Goal: Task Accomplishment & Management: Manage account settings

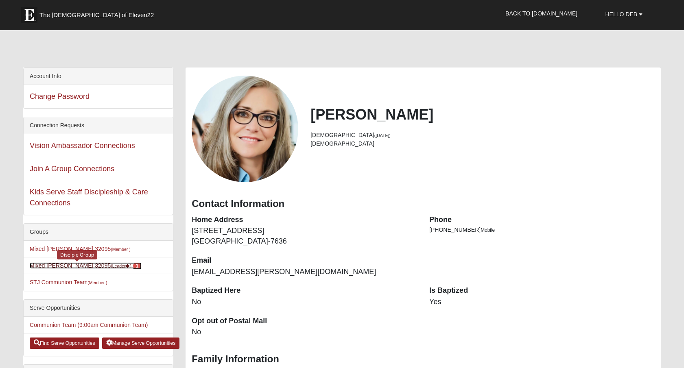
click at [85, 264] on link "Mixed [PERSON_NAME] 32095 (Leader ) 1" at bounding box center [85, 265] width 111 height 7
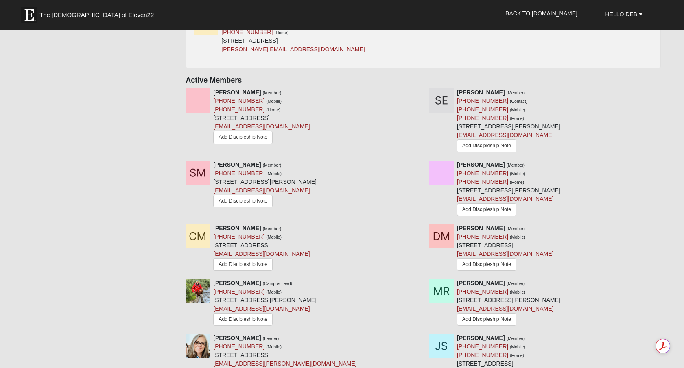
scroll to position [491, 0]
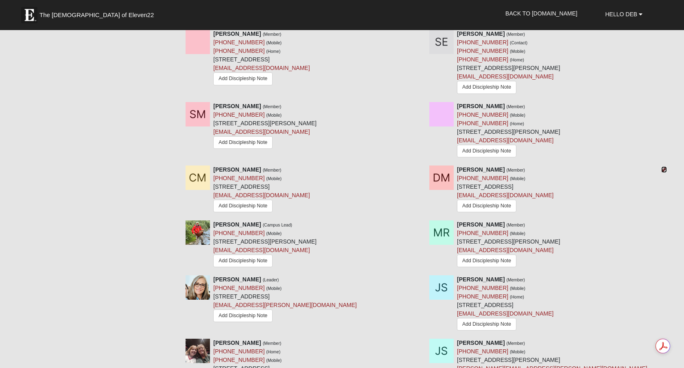
click at [666, 170] on icon at bounding box center [664, 170] width 6 height 6
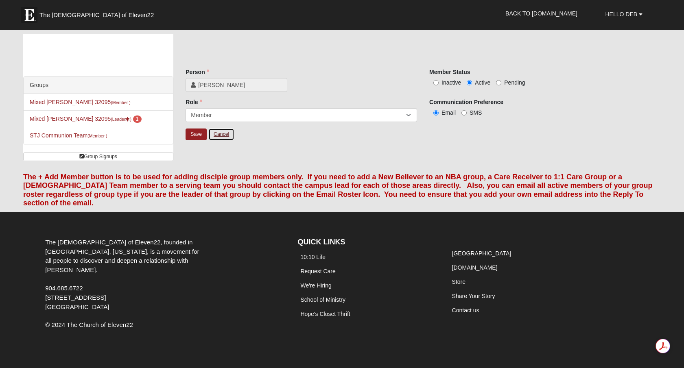
click at [222, 132] on link "Cancel" at bounding box center [221, 134] width 26 height 13
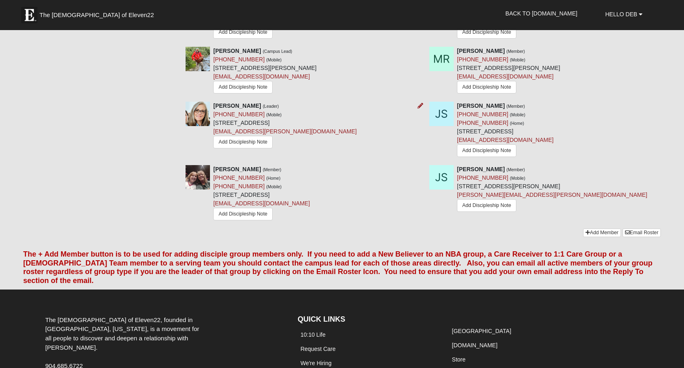
scroll to position [500, 0]
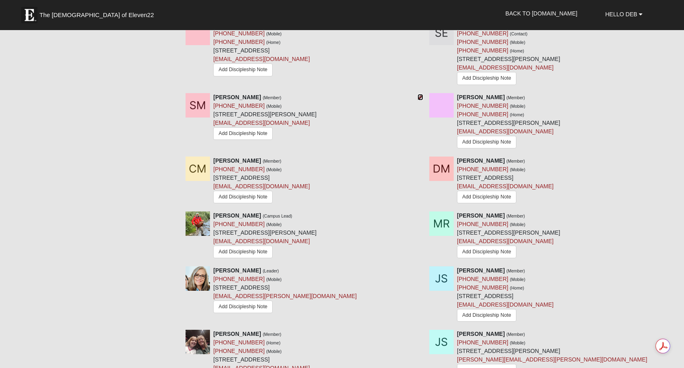
click at [420, 97] on icon at bounding box center [420, 97] width 6 height 6
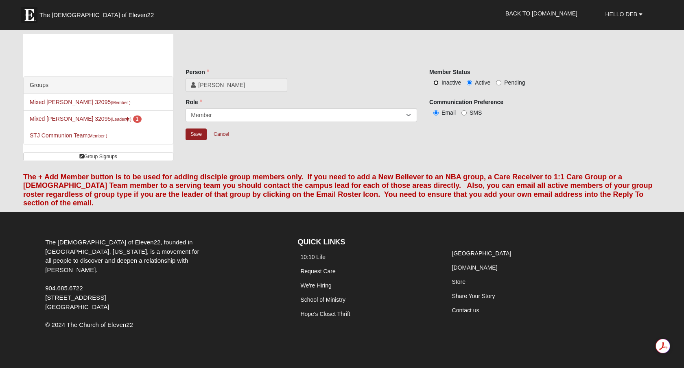
click at [436, 83] on input "Inactive" at bounding box center [435, 82] width 5 height 5
radio input "true"
click at [196, 138] on input "Save" at bounding box center [196, 135] width 21 height 12
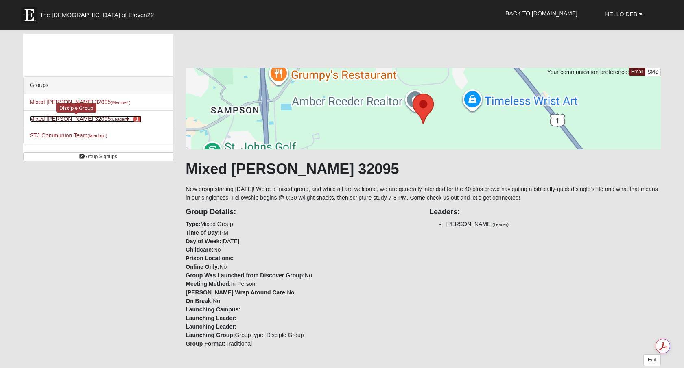
click at [88, 119] on link "Mixed Schueren 32095 (Leader ) 1" at bounding box center [85, 119] width 111 height 7
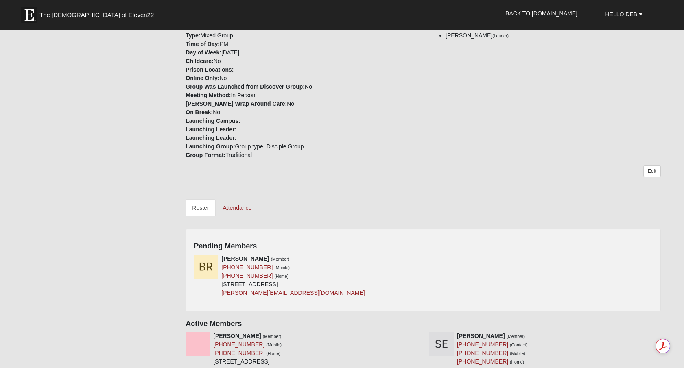
scroll to position [187, 0]
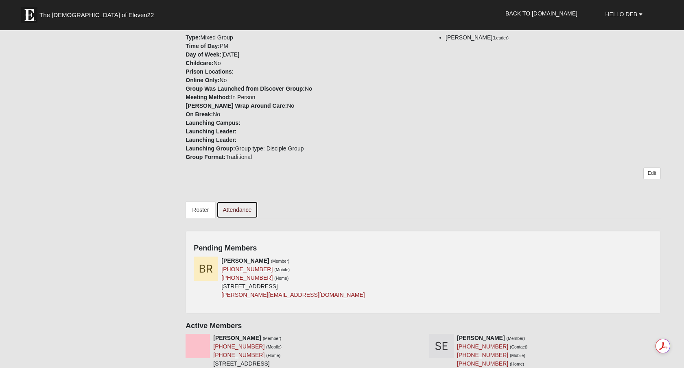
click at [237, 203] on link "Attendance" at bounding box center [237, 209] width 42 height 17
click at [243, 212] on link "Attendance" at bounding box center [237, 209] width 42 height 17
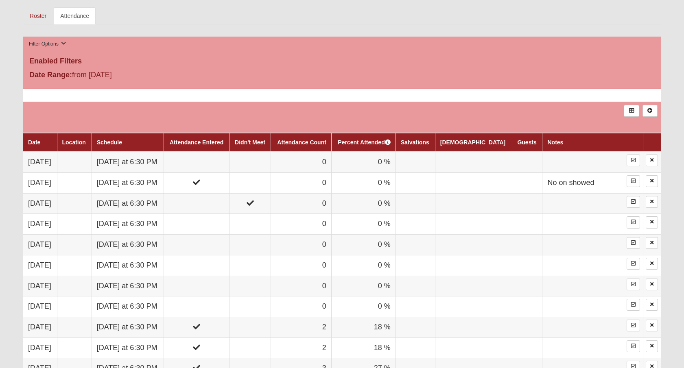
scroll to position [401, 0]
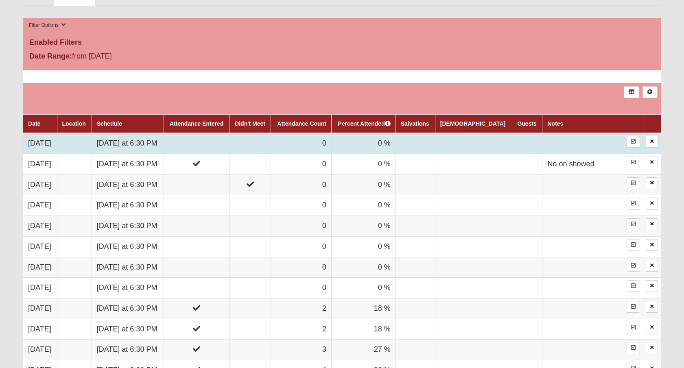
click at [271, 143] on td at bounding box center [249, 143] width 41 height 21
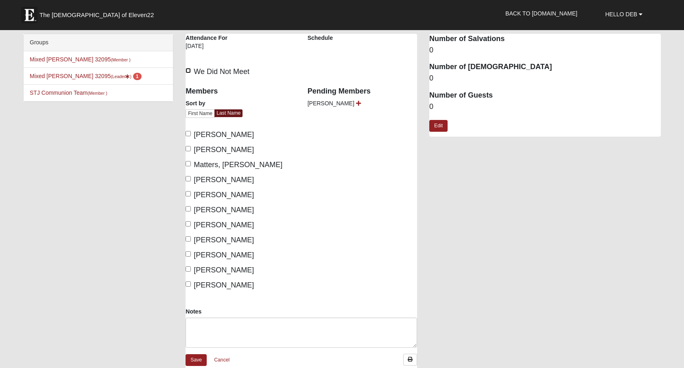
click at [189, 71] on input "We Did Not Meet" at bounding box center [188, 70] width 5 height 5
checkbox input "true"
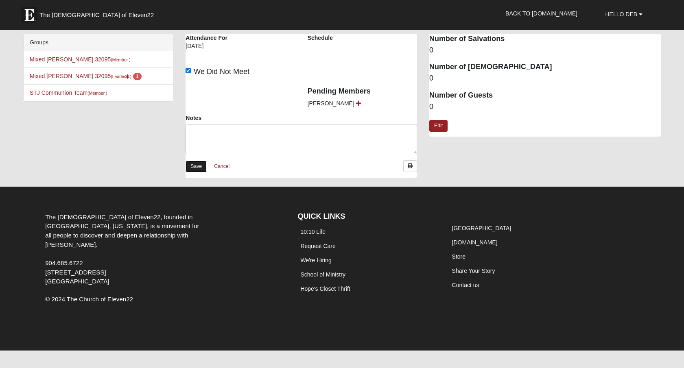
click at [198, 168] on link "Save" at bounding box center [196, 167] width 21 height 12
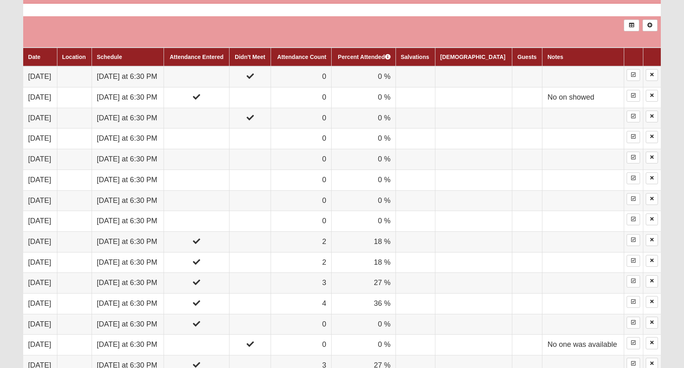
scroll to position [469, 0]
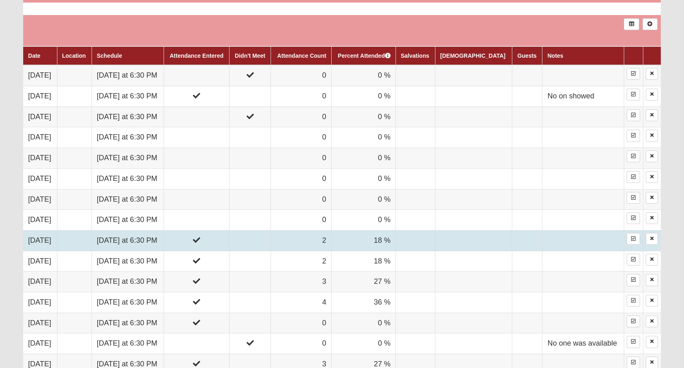
click at [141, 244] on td "Thursday at 6:30 PM" at bounding box center [128, 240] width 72 height 21
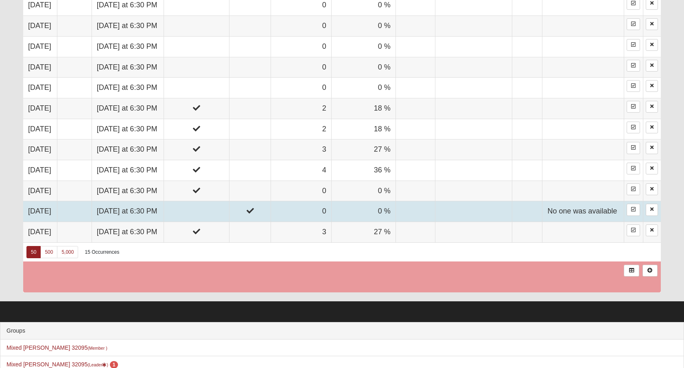
scroll to position [595, 0]
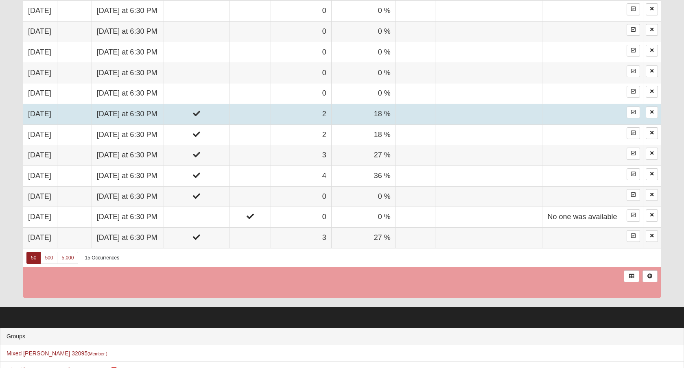
click at [225, 115] on td at bounding box center [196, 114] width 65 height 21
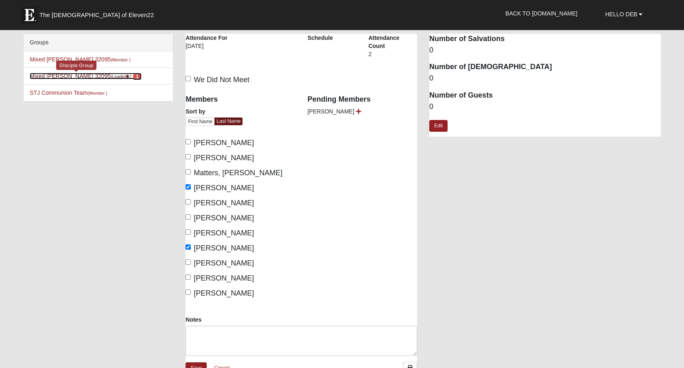
click at [81, 77] on link "Mixed [PERSON_NAME] 32095 (Leader ) 1" at bounding box center [85, 76] width 111 height 7
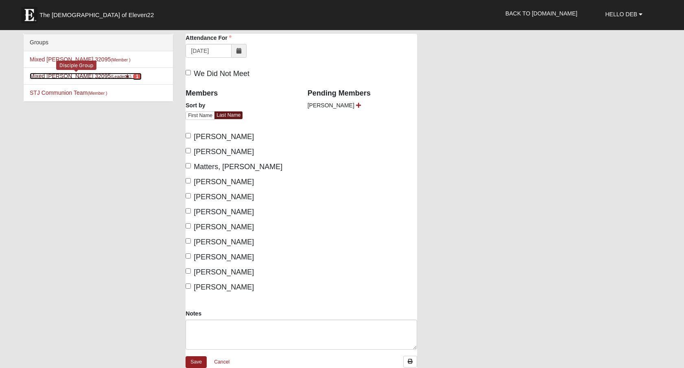
click at [125, 77] on icon at bounding box center [127, 76] width 4 height 4
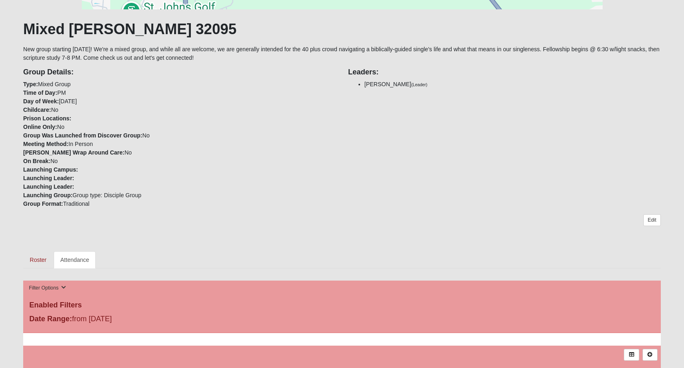
scroll to position [156, 0]
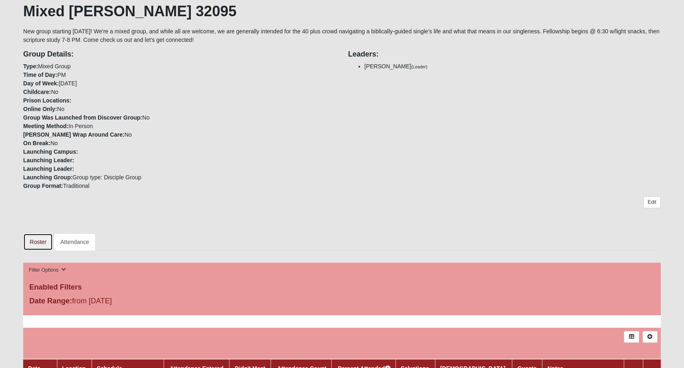
click at [30, 240] on link "Roster" at bounding box center [38, 242] width 30 height 17
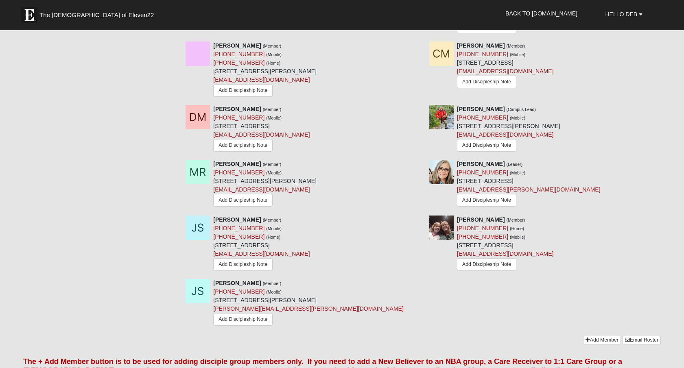
scroll to position [557, 0]
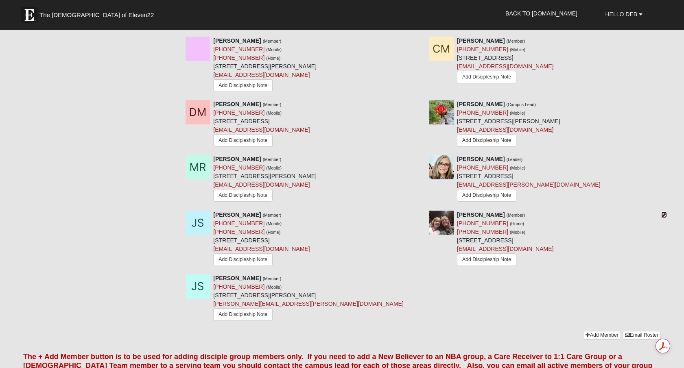
click at [662, 214] on icon at bounding box center [664, 215] width 6 height 6
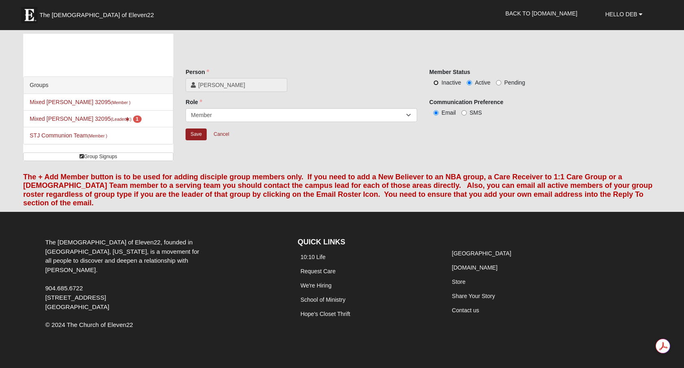
click at [436, 84] on input "Inactive" at bounding box center [435, 82] width 5 height 5
radio input "true"
click at [196, 133] on input "Save" at bounding box center [196, 135] width 21 height 12
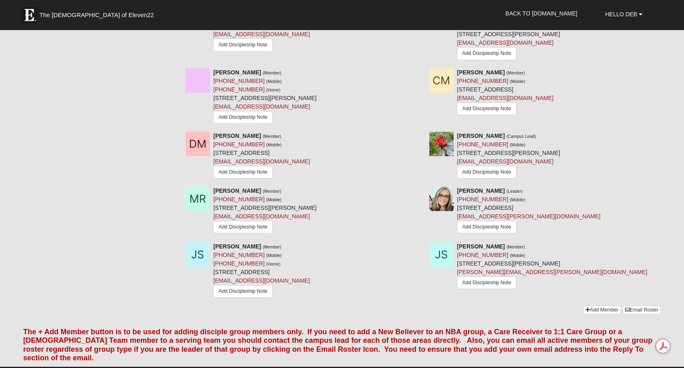
scroll to position [466, 0]
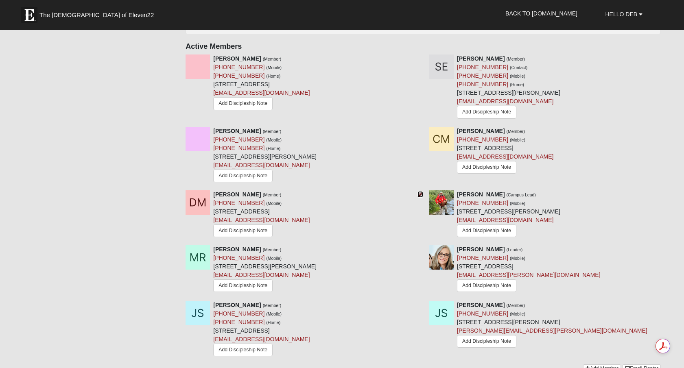
click at [419, 194] on icon at bounding box center [420, 195] width 6 height 6
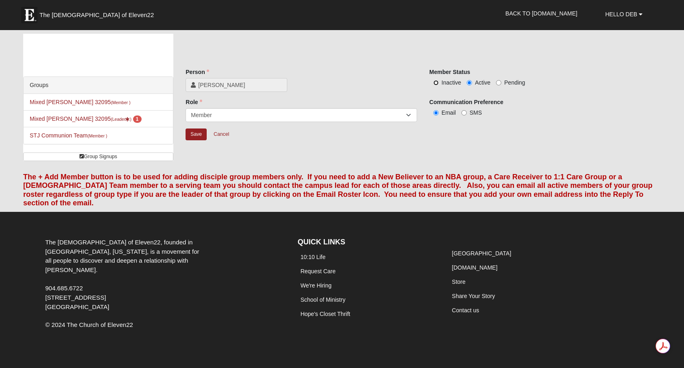
click at [434, 83] on input "Inactive" at bounding box center [435, 82] width 5 height 5
radio input "true"
click at [194, 131] on input "Save" at bounding box center [196, 135] width 21 height 12
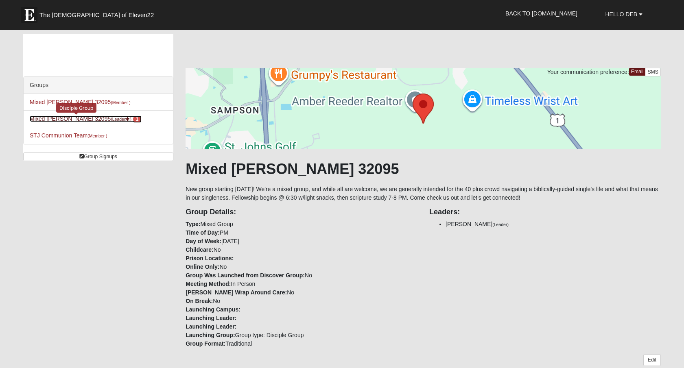
click at [79, 116] on link "Mixed Schueren 32095 (Leader ) 1" at bounding box center [85, 119] width 111 height 7
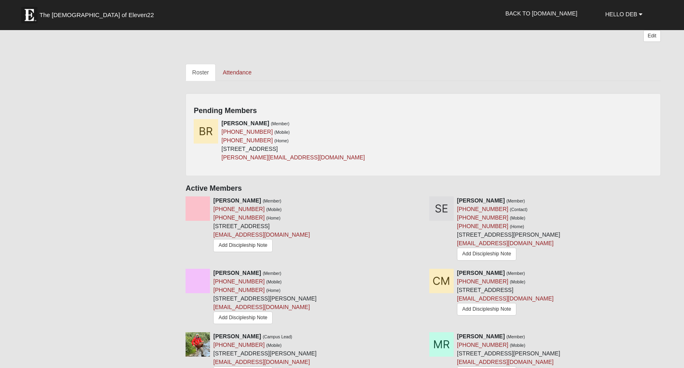
scroll to position [295, 0]
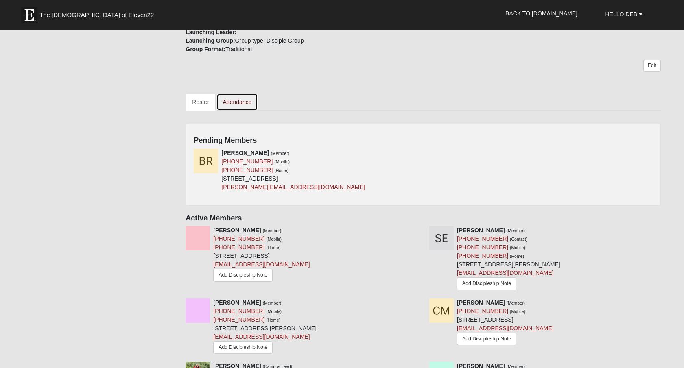
click at [238, 100] on link "Attendance" at bounding box center [237, 102] width 42 height 17
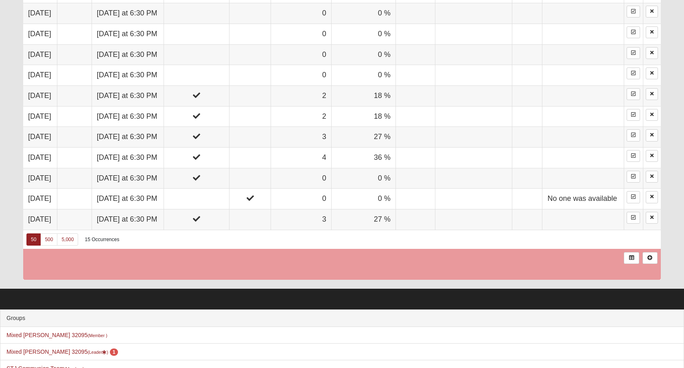
scroll to position [594, 0]
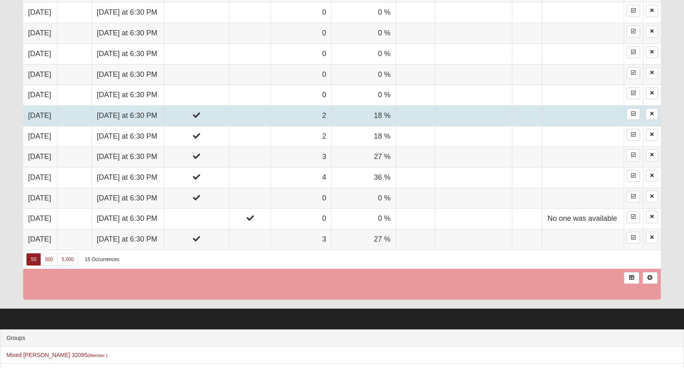
click at [200, 118] on icon at bounding box center [196, 114] width 7 height 7
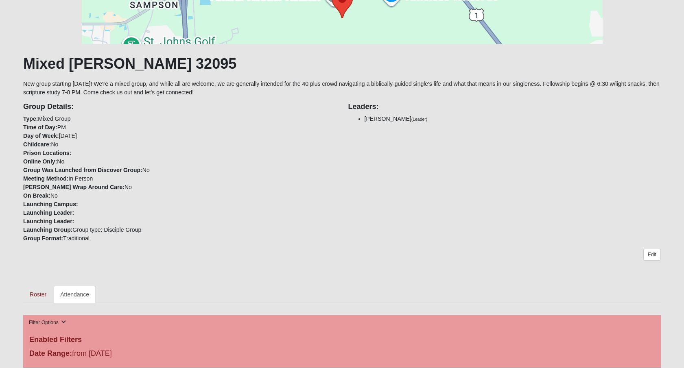
scroll to position [96, 0]
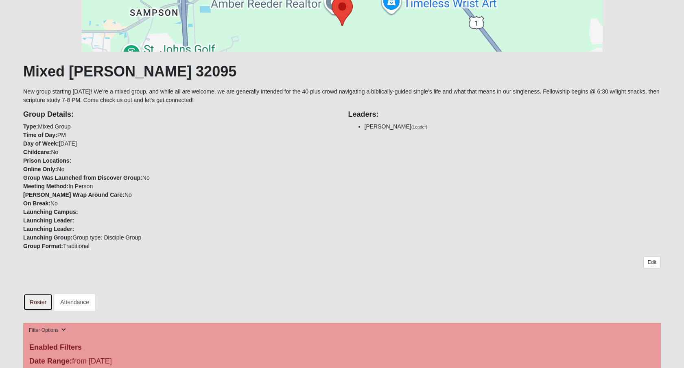
click at [36, 302] on link "Roster" at bounding box center [38, 302] width 30 height 17
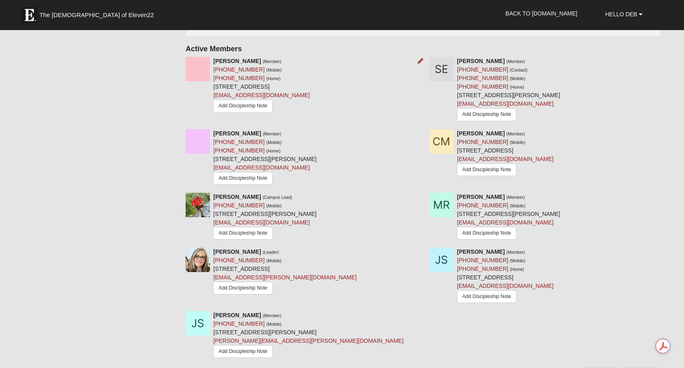
scroll to position [490, 0]
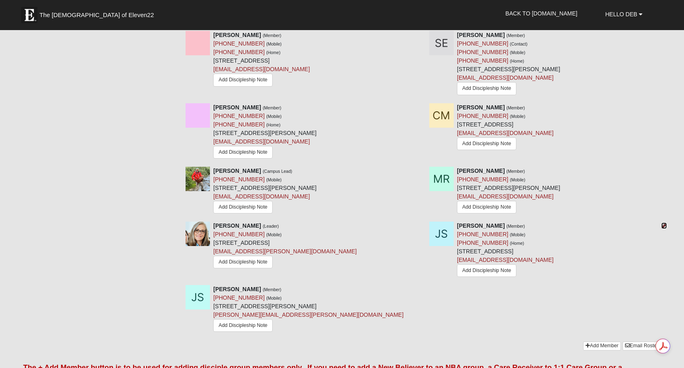
click at [666, 226] on icon at bounding box center [664, 226] width 6 height 6
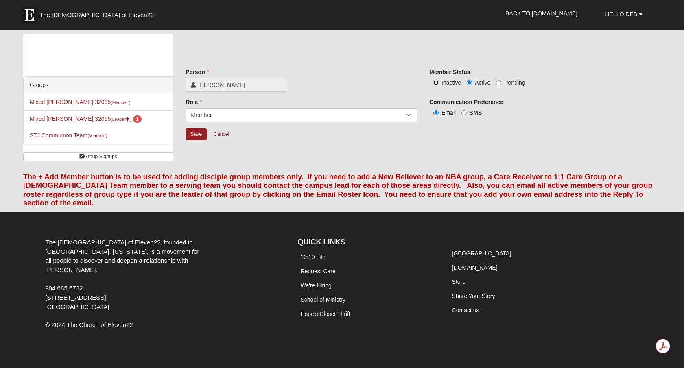
click at [437, 83] on input "Inactive" at bounding box center [435, 82] width 5 height 5
radio input "true"
click at [200, 132] on input "Save" at bounding box center [196, 135] width 21 height 12
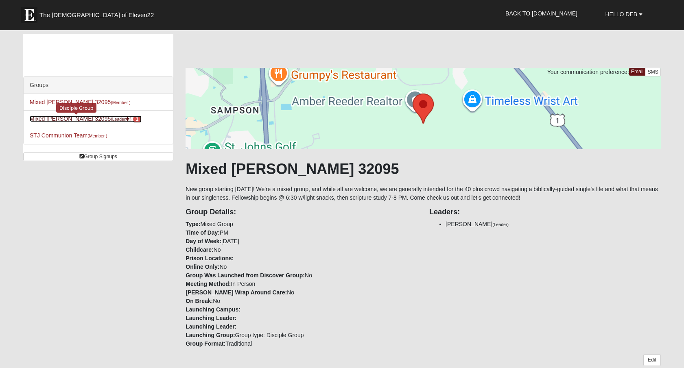
click at [75, 117] on link "Mixed Schueren 32095 (Leader ) 1" at bounding box center [85, 119] width 111 height 7
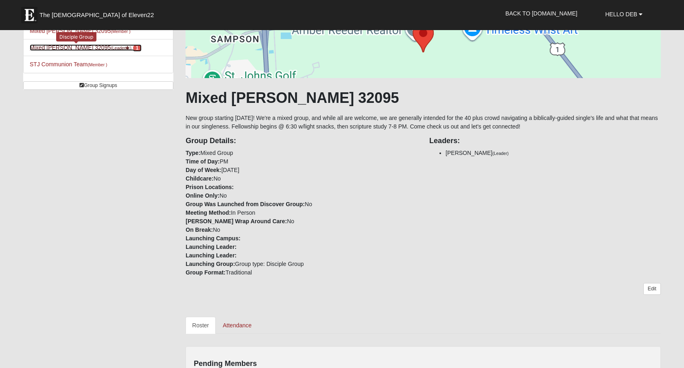
scroll to position [98, 0]
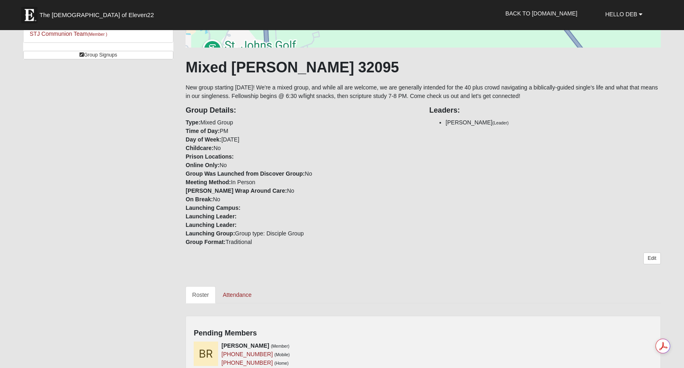
scroll to position [140, 0]
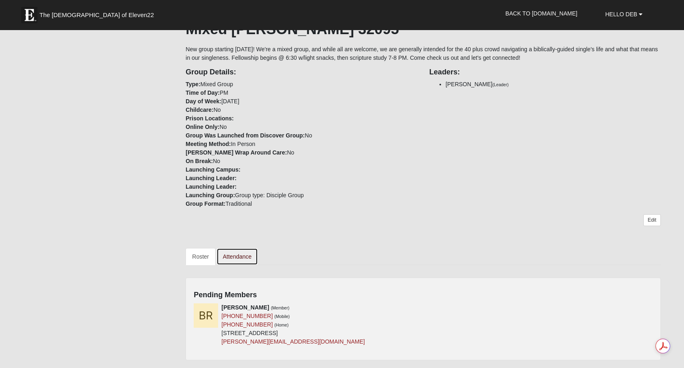
click at [235, 255] on link "Attendance" at bounding box center [237, 256] width 42 height 17
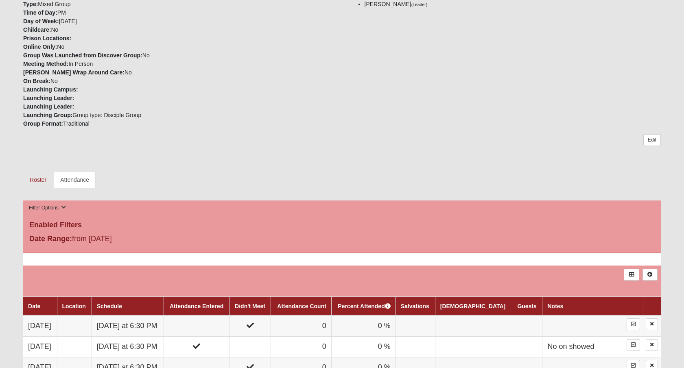
scroll to position [221, 0]
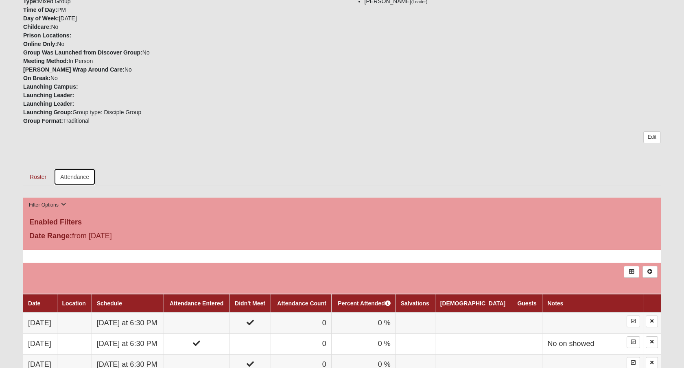
click at [72, 178] on link "Attendance" at bounding box center [75, 176] width 42 height 17
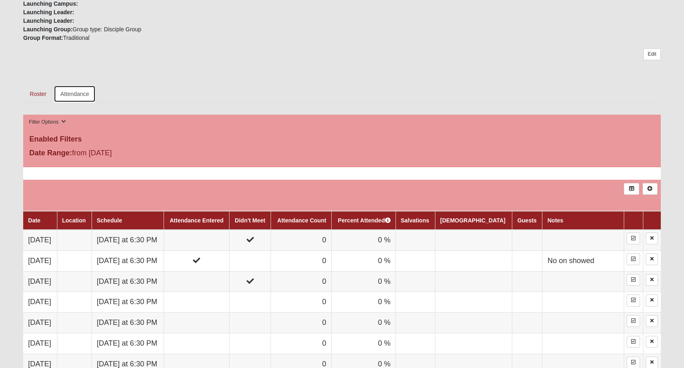
scroll to position [413, 0]
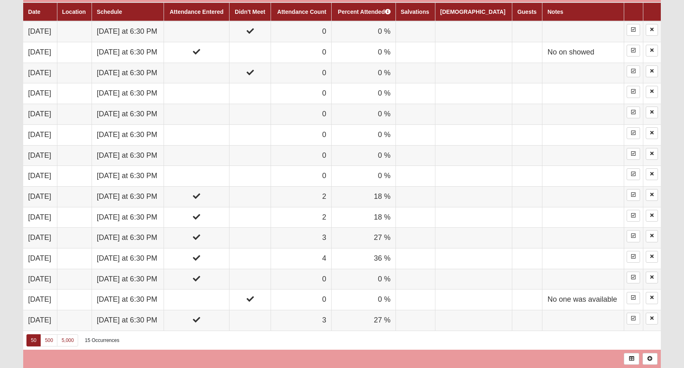
scroll to position [514, 0]
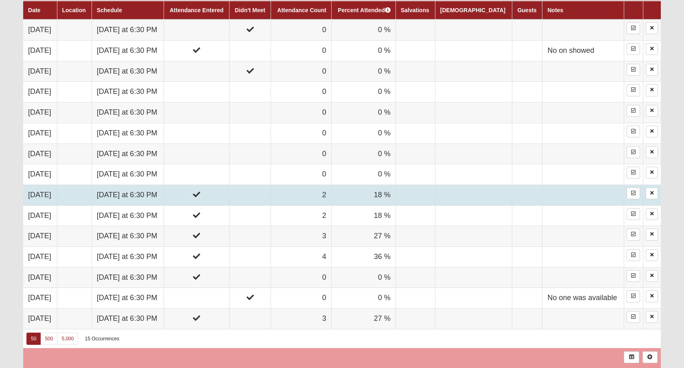
click at [133, 196] on td "Thursday at 6:30 PM" at bounding box center [128, 195] width 72 height 21
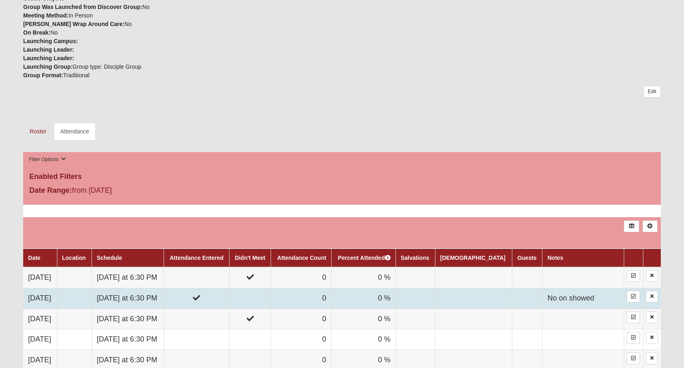
scroll to position [196, 0]
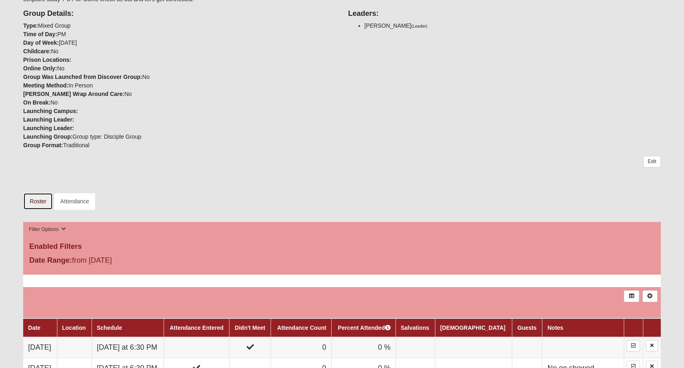
click at [36, 201] on link "Roster" at bounding box center [38, 201] width 30 height 17
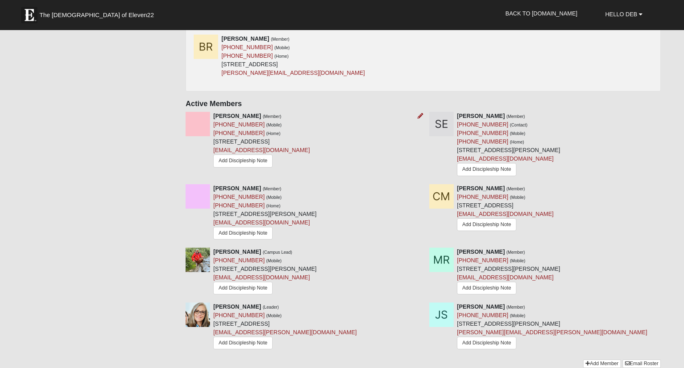
scroll to position [413, 0]
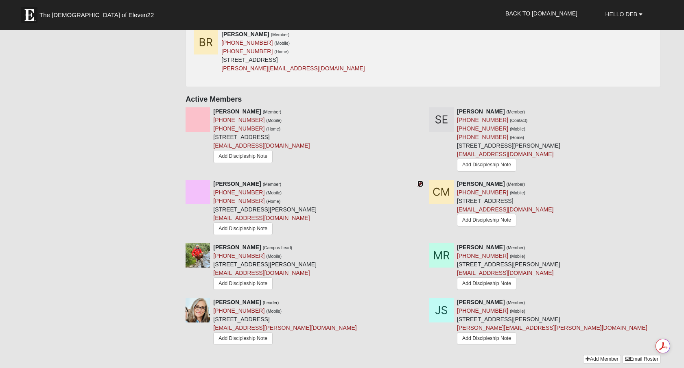
click at [420, 182] on icon at bounding box center [420, 184] width 6 height 6
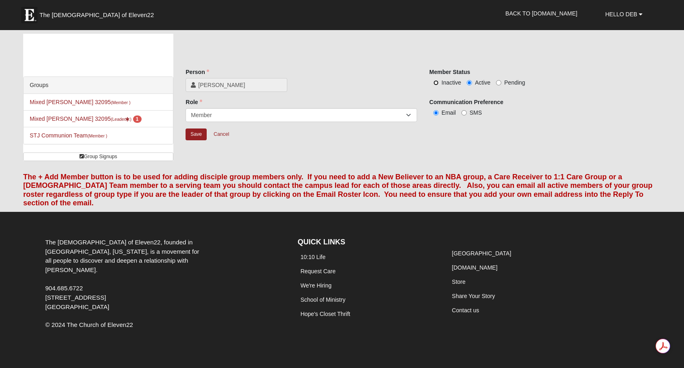
click at [438, 81] on input "Inactive" at bounding box center [435, 82] width 5 height 5
radio input "true"
click at [190, 138] on input "Save" at bounding box center [196, 135] width 21 height 12
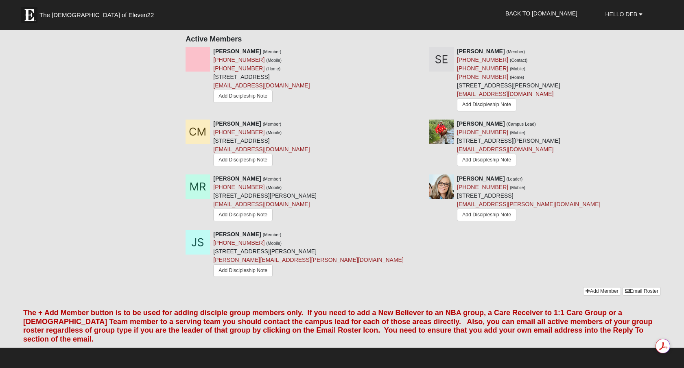
scroll to position [456, 0]
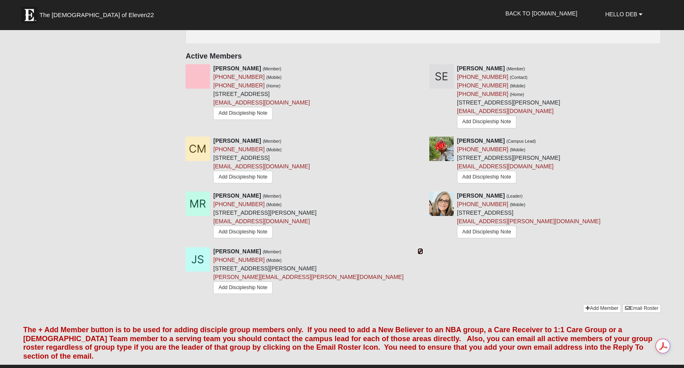
click at [419, 251] on icon at bounding box center [420, 252] width 6 height 6
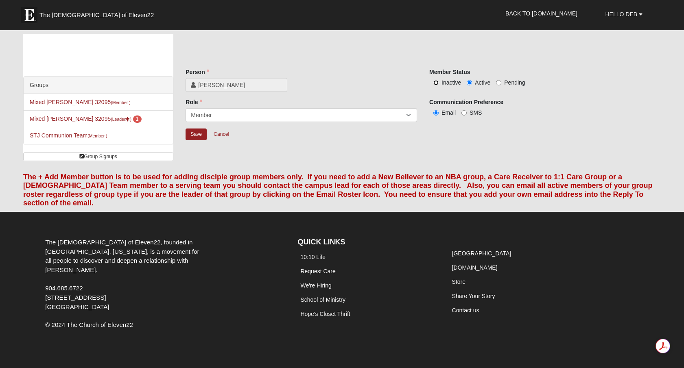
click at [438, 83] on input "Inactive" at bounding box center [435, 82] width 5 height 5
radio input "true"
click at [200, 134] on input "Save" at bounding box center [196, 135] width 21 height 12
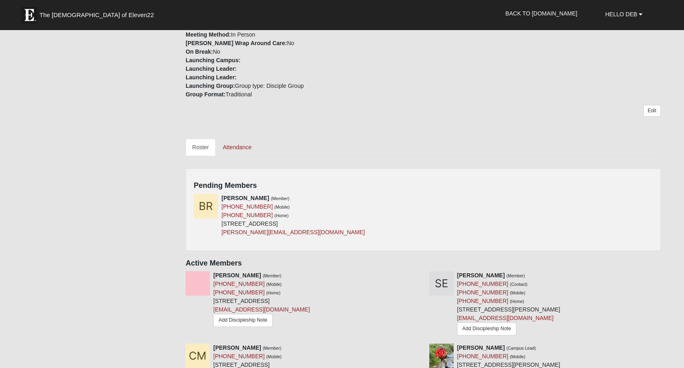
scroll to position [251, 0]
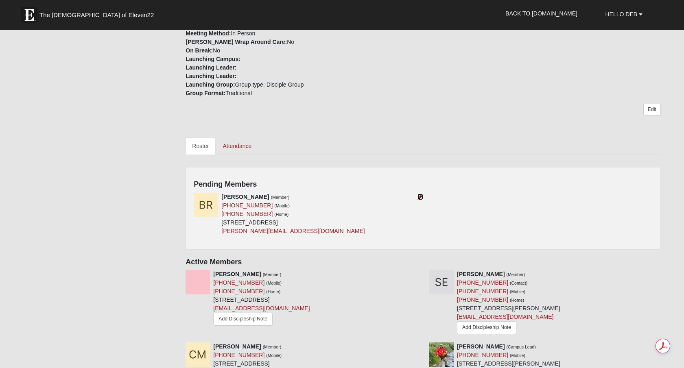
click at [421, 195] on icon at bounding box center [420, 197] width 6 height 6
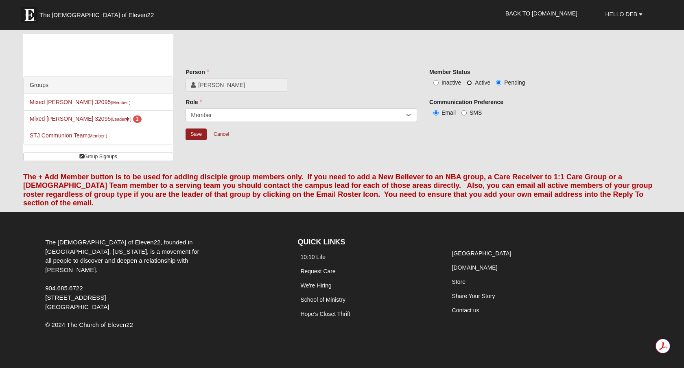
click at [471, 83] on input "Active" at bounding box center [469, 82] width 5 height 5
radio input "true"
click at [199, 132] on input "Save" at bounding box center [196, 135] width 21 height 12
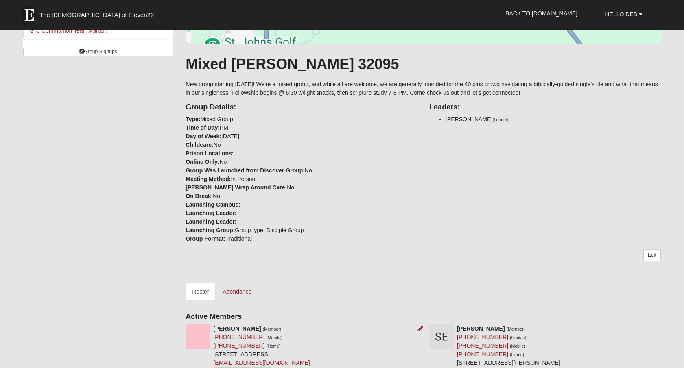
scroll to position [103, 0]
